Goal: Browse casually

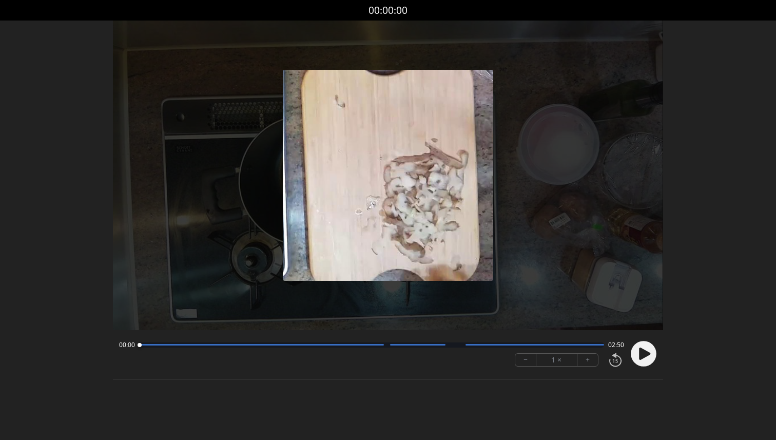
click at [645, 351] on icon at bounding box center [644, 353] width 11 height 12
click at [160, 343] on div at bounding box center [371, 344] width 464 height 5
click at [184, 346] on div at bounding box center [371, 344] width 464 height 5
click at [222, 347] on div at bounding box center [371, 344] width 464 height 5
click at [267, 342] on div at bounding box center [371, 344] width 464 height 5
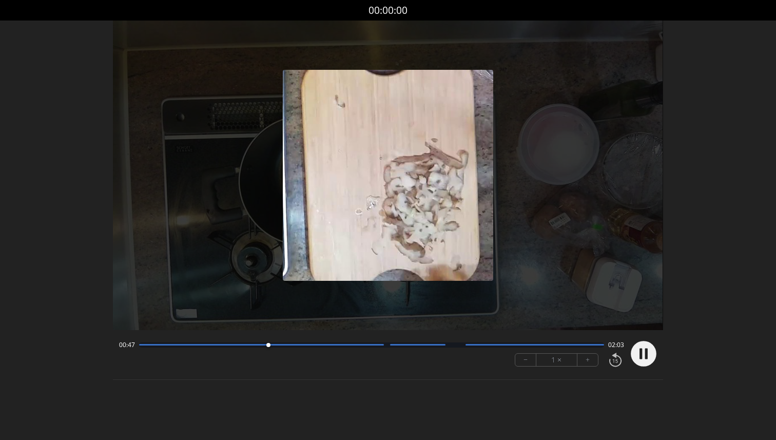
click at [307, 346] on div at bounding box center [371, 344] width 464 height 5
click at [355, 346] on div at bounding box center [371, 344] width 464 height 5
click at [390, 346] on div at bounding box center [371, 344] width 464 height 5
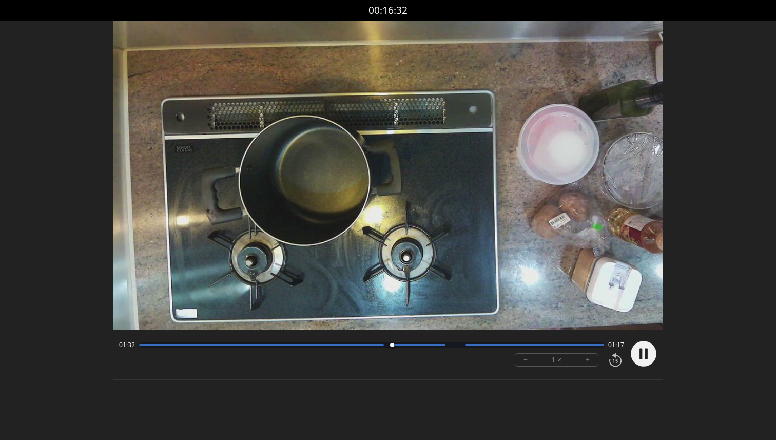
click at [385, 346] on div at bounding box center [392, 345] width 14 height 14
click at [446, 346] on div at bounding box center [371, 344] width 464 height 5
